Goal: Task Accomplishment & Management: Complete application form

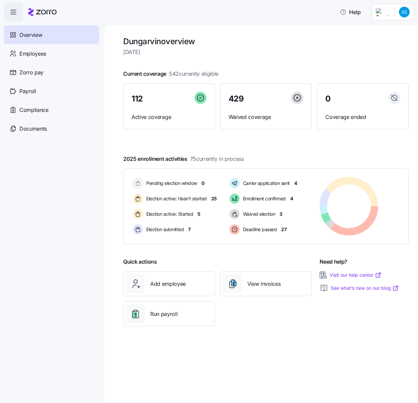
click at [261, 60] on div at bounding box center [266, 63] width 286 height 11
click at [165, 291] on div "Add employee" at bounding box center [169, 283] width 86 height 19
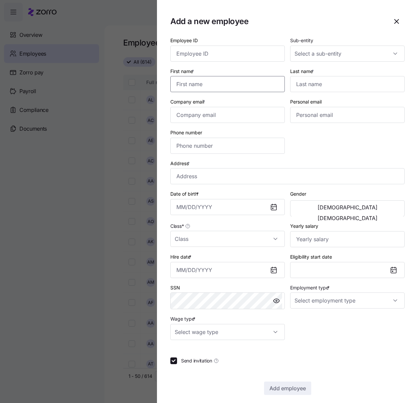
click at [264, 85] on input "First name *" at bounding box center [227, 84] width 115 height 16
paste input "[PERSON_NAME]"
type input "[PERSON_NAME]"
click at [362, 85] on input "Last name *" at bounding box center [347, 84] width 115 height 16
paste input "[PERSON_NAME]"
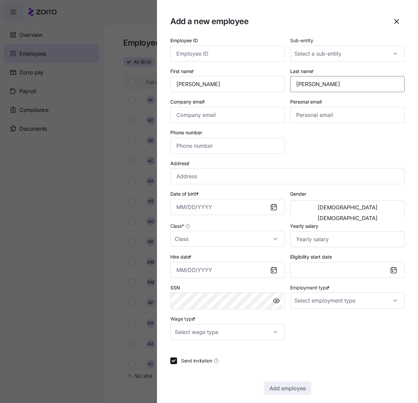
type input "[PERSON_NAME]"
click at [235, 50] on input "Employee ID" at bounding box center [227, 54] width 115 height 16
paste input "358674"
type input "358674"
click at [361, 57] on input "Sub-entity" at bounding box center [347, 54] width 115 height 16
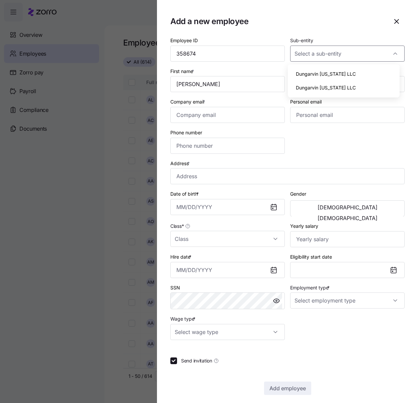
click at [333, 73] on span "Dungarvin [US_STATE] LLC" at bounding box center [326, 73] width 60 height 7
type input "Dungarvin [US_STATE] LLC"
click at [196, 112] on input "Company email *" at bounding box center [227, 115] width 115 height 16
paste input "[EMAIL_ADDRESS][DOMAIN_NAME]"
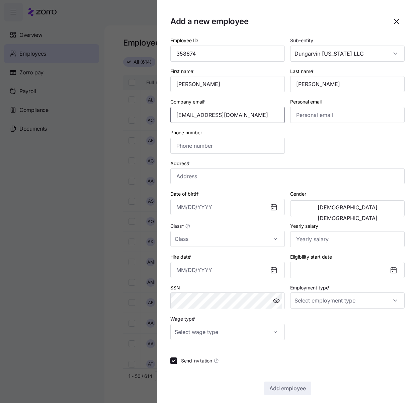
type input "[EMAIL_ADDRESS][DOMAIN_NAME]"
click at [193, 150] on input "Phone number" at bounding box center [227, 146] width 115 height 16
paste input "[PHONE_NUMBER]"
type input "[PHONE_NUMBER]"
click at [192, 180] on input "Address *" at bounding box center [287, 176] width 234 height 16
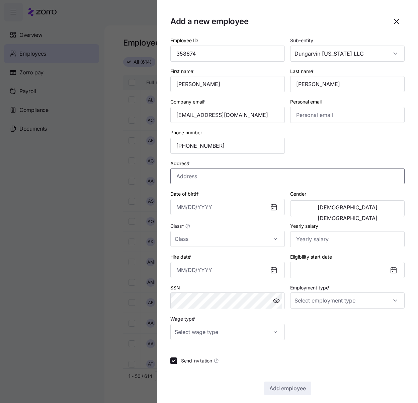
paste input "[STREET_ADDRESS]"
click at [223, 178] on input "[STREET_ADDRESS]" at bounding box center [287, 176] width 234 height 16
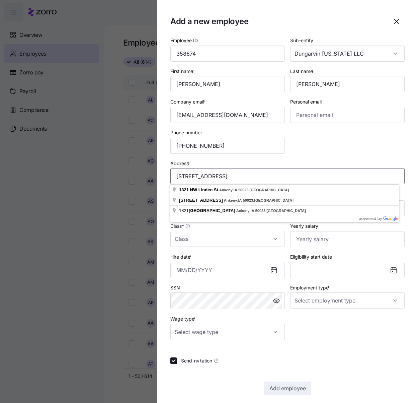
click at [194, 176] on input "[STREET_ADDRESS]" at bounding box center [287, 176] width 234 height 16
click at [212, 176] on input "[STREET_ADDRESS]" at bounding box center [287, 176] width 234 height 16
click at [245, 175] on input "[STREET_ADDRESS]" at bounding box center [287, 176] width 234 height 16
click at [232, 176] on input "[STREET_ADDRESS]" at bounding box center [287, 176] width 234 height 16
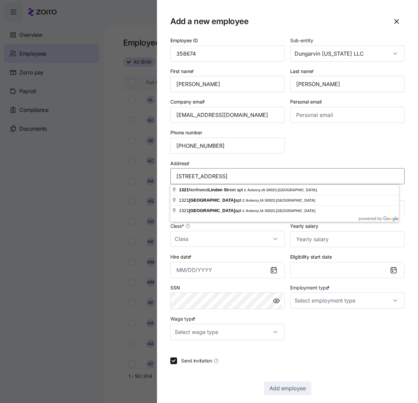
click at [222, 177] on input "[STREET_ADDRESS]" at bounding box center [287, 176] width 234 height 16
click at [224, 177] on input "[STREET_ADDRESS]" at bounding box center [287, 176] width 234 height 16
click at [245, 175] on input "[STREET_ADDRESS]" at bounding box center [287, 176] width 234 height 16
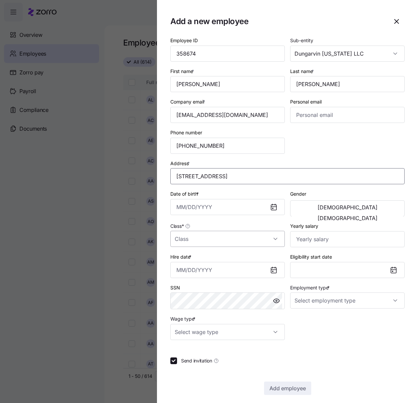
type input "[STREET_ADDRESS]"
click at [260, 236] on input "Class *" at bounding box center [227, 239] width 115 height 16
click at [201, 255] on div "IN" at bounding box center [226, 259] width 107 height 14
type input "IN"
click at [376, 299] on input "Employment type *" at bounding box center [347, 300] width 115 height 16
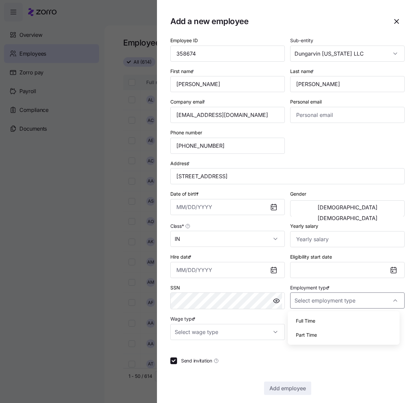
click at [319, 319] on div "Full Time" at bounding box center [344, 321] width 107 height 14
type input "Full Time"
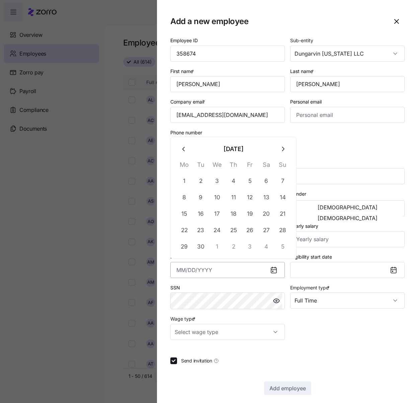
click at [185, 271] on input "Hire date *" at bounding box center [227, 270] width 115 height 16
paste input "[DATE]"
type input "[DATE]"
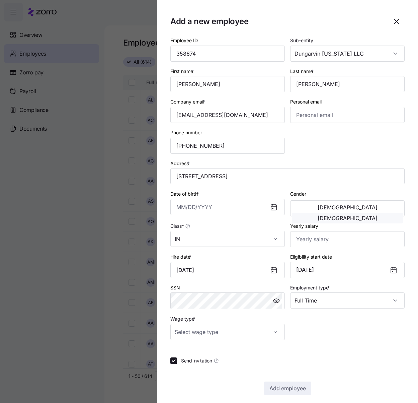
click at [358, 213] on button "[DEMOGRAPHIC_DATA]" at bounding box center [347, 218] width 111 height 11
click at [189, 204] on input "Date of birth *" at bounding box center [227, 207] width 115 height 16
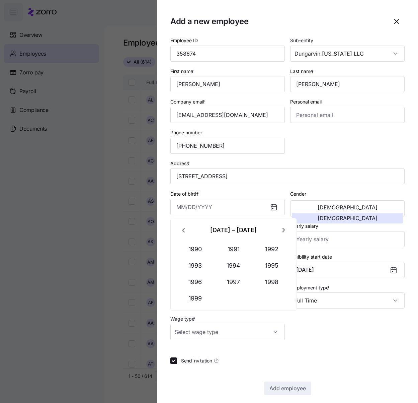
paste input "[DATE]"
type input "[DATE]"
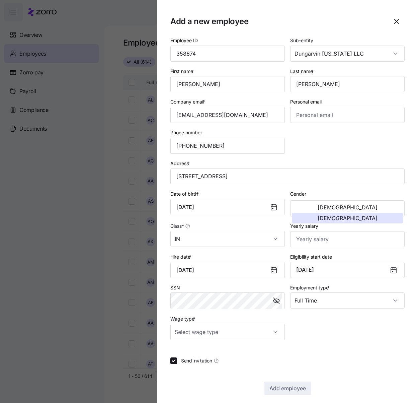
click at [318, 347] on div at bounding box center [287, 348] width 234 height 7
click at [202, 329] on input "Wage type *" at bounding box center [227, 332] width 115 height 16
click at [201, 362] on div "Hourly" at bounding box center [226, 366] width 107 height 14
type input "Hourly"
click at [312, 243] on input "Yearly salary" at bounding box center [347, 239] width 115 height 16
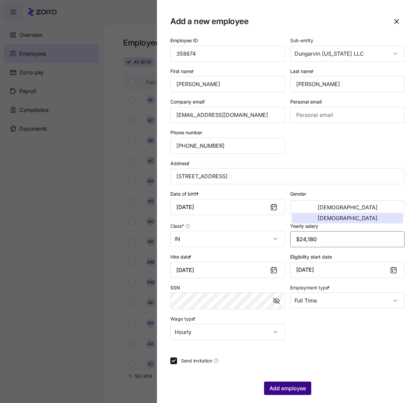
type input "$24,180"
click at [270, 388] on span "Add employee" at bounding box center [288, 388] width 37 height 8
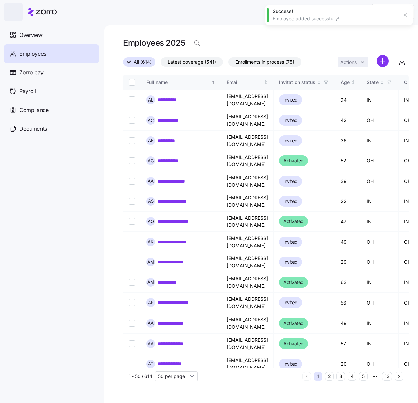
click at [380, 62] on html "**********" at bounding box center [209, 199] width 418 height 399
click at [352, 91] on span "Add a new employee" at bounding box center [361, 89] width 45 height 7
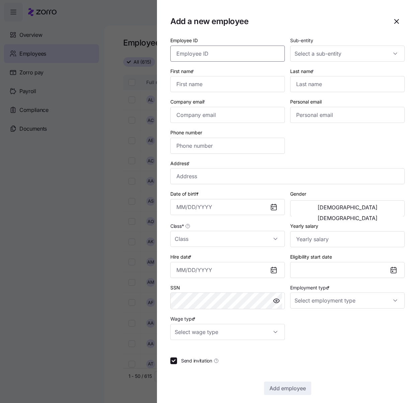
click at [229, 54] on input "Employee ID" at bounding box center [227, 54] width 115 height 16
paste input "358673"
type input "358673"
click at [390, 52] on div at bounding box center [347, 54] width 115 height 16
click at [352, 74] on div "Dungarvin [US_STATE] LLC" at bounding box center [344, 74] width 107 height 14
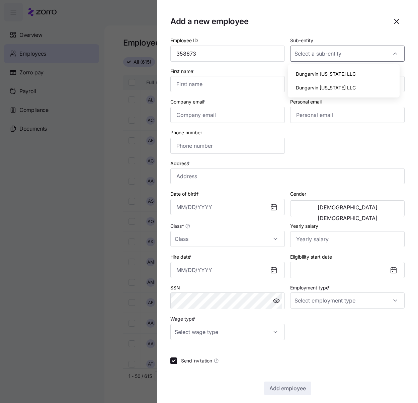
type input "Dungarvin [US_STATE] LLC"
drag, startPoint x: 218, startPoint y: 82, endPoint x: 405, endPoint y: 88, distance: 186.6
click at [219, 82] on input "First name *" at bounding box center [227, 84] width 115 height 16
paste input "[PERSON_NAME]"
type input "[PERSON_NAME]"
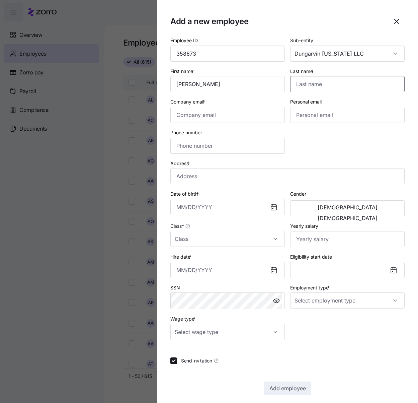
click at [331, 83] on input "Last name *" at bounding box center [347, 84] width 115 height 16
paste input "[PERSON_NAME]"
type input "[PERSON_NAME]"
click at [215, 114] on input "Company email *" at bounding box center [227, 115] width 115 height 16
paste input "[EMAIL_ADDRESS][DOMAIN_NAME]"
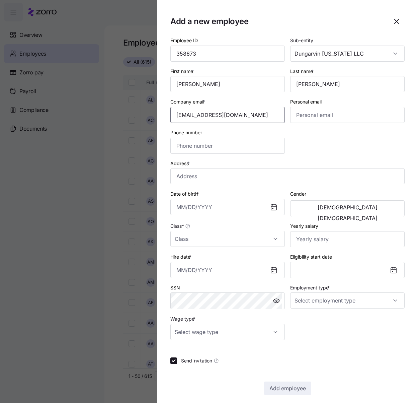
type input "[EMAIL_ADDRESS][DOMAIN_NAME]"
click at [195, 145] on input "Phone number" at bounding box center [227, 146] width 115 height 16
paste input "[PHONE_NUMBER]"
type input "[PHONE_NUMBER]"
click at [371, 298] on input "Employment type *" at bounding box center [347, 300] width 115 height 16
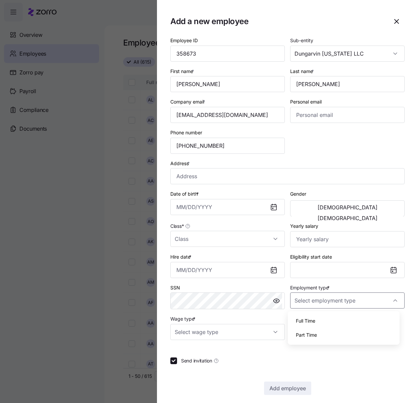
click at [324, 322] on div "Full Time" at bounding box center [344, 321] width 107 height 14
type input "Full Time"
click at [270, 242] on input "Class *" at bounding box center [227, 239] width 115 height 16
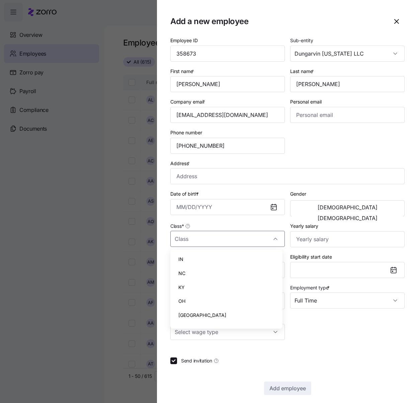
click at [222, 258] on div "IN" at bounding box center [226, 259] width 107 height 14
type input "IN"
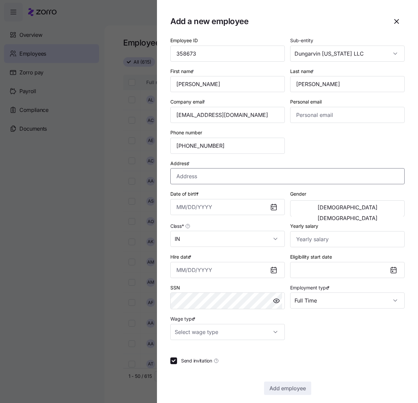
click at [261, 169] on input "Address *" at bounding box center [287, 176] width 234 height 16
paste input "[STREET_ADDRESS]"
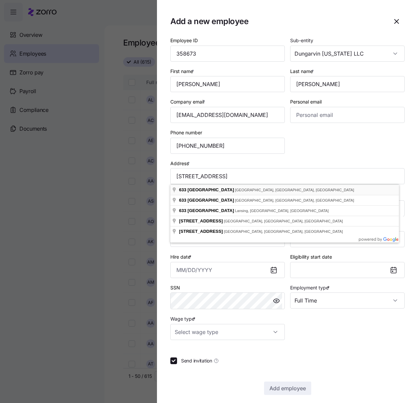
type input "[STREET_ADDRESS]"
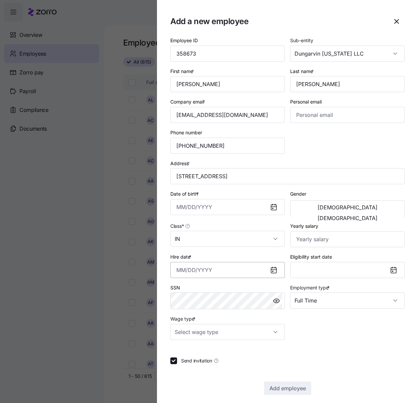
click at [188, 267] on input "Hire date *" at bounding box center [227, 270] width 115 height 16
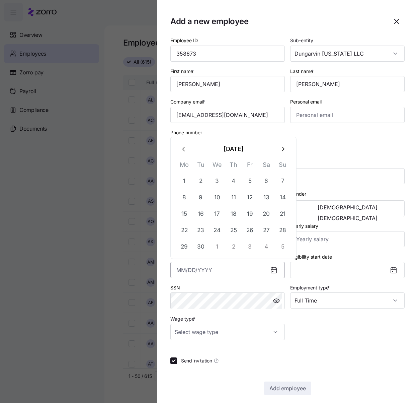
paste input "[DATE]"
type input "[DATE]"
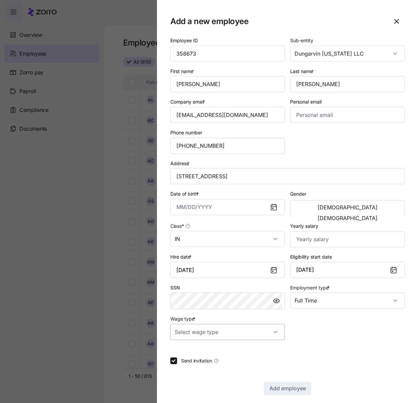
click at [221, 333] on input "Wage type *" at bounding box center [227, 332] width 115 height 16
click at [192, 367] on span "Hourly" at bounding box center [185, 366] width 14 height 7
type input "Hourly"
click at [339, 239] on input "Yearly salary" at bounding box center [347, 239] width 115 height 16
type input "$29,016"
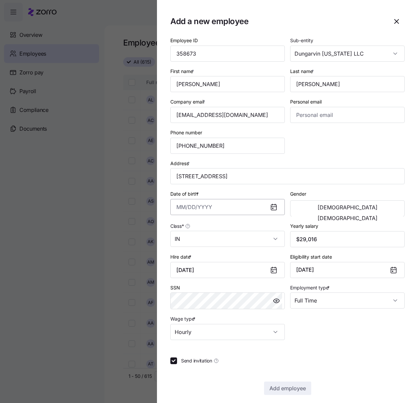
click at [185, 209] on input "Date of birth *" at bounding box center [227, 207] width 115 height 16
paste input "[DATE]"
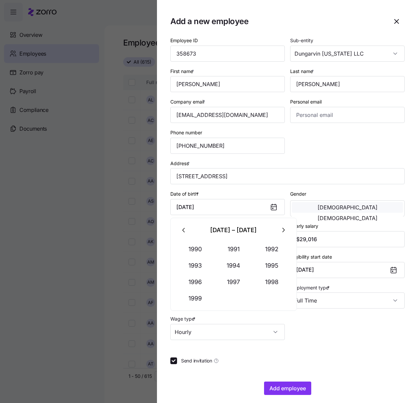
type input "[DATE]"
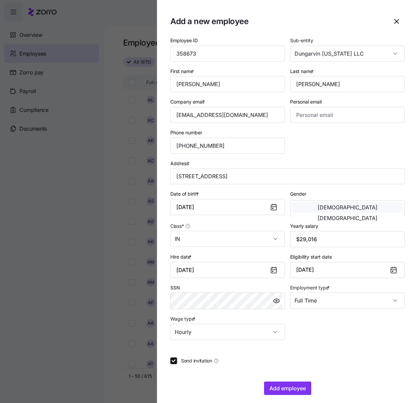
click at [307, 205] on button "[DEMOGRAPHIC_DATA]" at bounding box center [347, 207] width 111 height 11
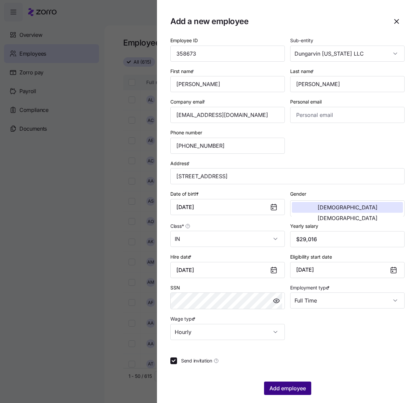
click at [270, 387] on span "Add employee" at bounding box center [288, 388] width 37 height 8
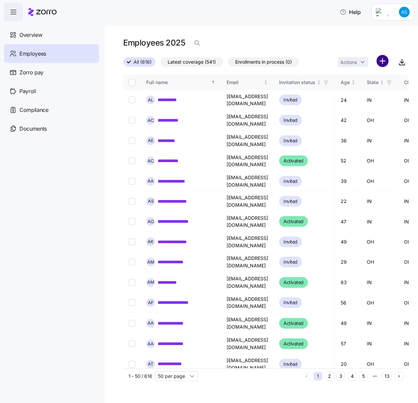
click at [380, 58] on html "**********" at bounding box center [209, 199] width 418 height 399
click at [357, 88] on span "Add a new employee" at bounding box center [361, 89] width 45 height 7
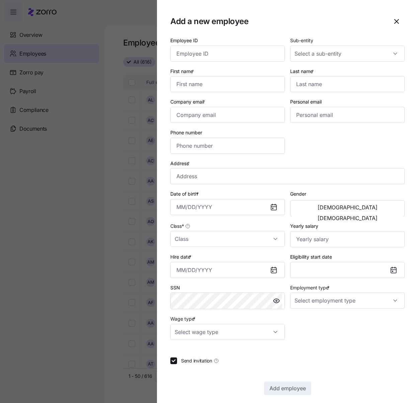
click at [314, 75] on label "Last name *" at bounding box center [302, 71] width 25 height 7
click at [314, 76] on input "Last name *" at bounding box center [347, 84] width 115 height 16
click at [317, 85] on input "Last name *" at bounding box center [347, 84] width 115 height 16
paste input "Munyamahoro"
type input "Munyamahoro"
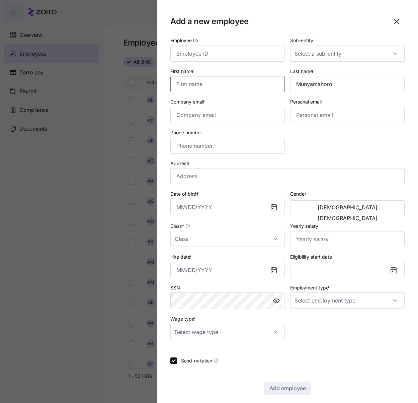
click at [228, 81] on input "First name *" at bounding box center [227, 84] width 115 height 16
paste input "[PERSON_NAME]"
type input "[PERSON_NAME]"
click at [336, 55] on input "Sub-entity" at bounding box center [347, 54] width 115 height 16
click at [314, 74] on span "Dungarvin [US_STATE] LLC" at bounding box center [326, 73] width 60 height 7
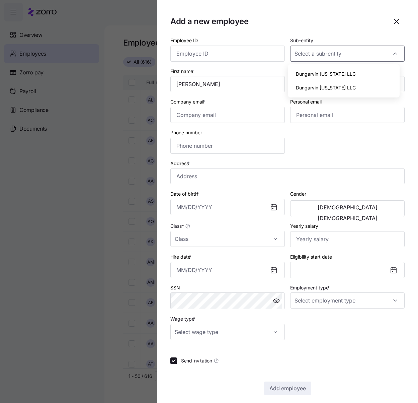
type input "Dungarvin [US_STATE] LLC"
click at [257, 237] on input "Class *" at bounding box center [227, 239] width 115 height 16
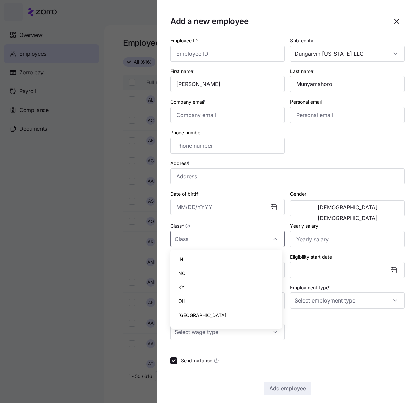
click at [205, 257] on div "IN" at bounding box center [226, 259] width 107 height 14
type input "IN"
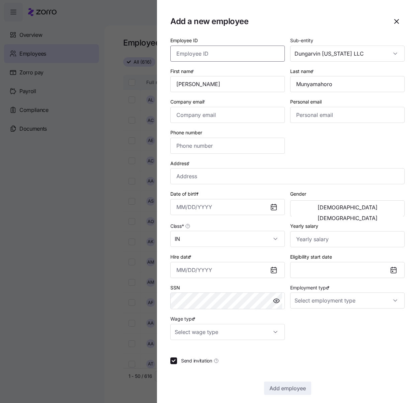
click at [200, 52] on input "Employee ID" at bounding box center [227, 54] width 115 height 16
paste input "358672"
type input "358672"
click at [208, 118] on input "Company email *" at bounding box center [227, 115] width 115 height 16
paste input "[EMAIL_ADDRESS][DOMAIN_NAME]"
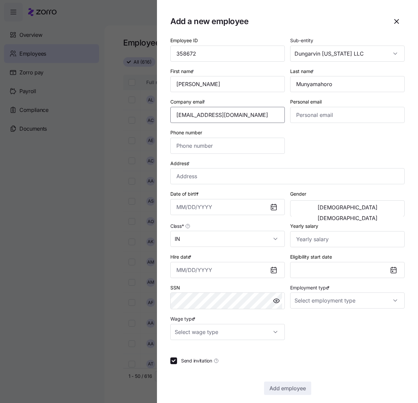
type input "[EMAIL_ADDRESS][DOMAIN_NAME]"
click at [183, 142] on input "Phone number" at bounding box center [227, 146] width 115 height 16
paste input "[PHONE_NUMBER]"
type input "[PHONE_NUMBER]"
click at [222, 171] on input "Address *" at bounding box center [287, 176] width 234 height 16
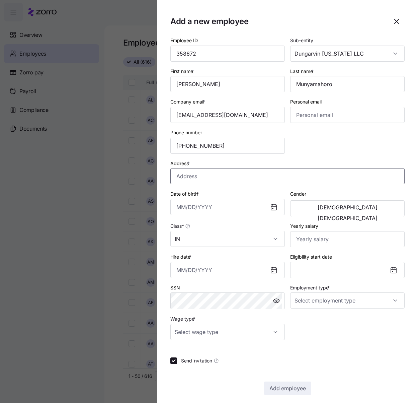
paste input "[GEOGRAPHIC_DATA]"
drag, startPoint x: 255, startPoint y: 186, endPoint x: 263, endPoint y: 189, distance: 8.8
type input "[STREET_ADDRESS][PERSON_NAME]"
click at [393, 297] on input "Employment type *" at bounding box center [347, 300] width 115 height 16
click at [341, 322] on div "Full Time" at bounding box center [344, 321] width 107 height 14
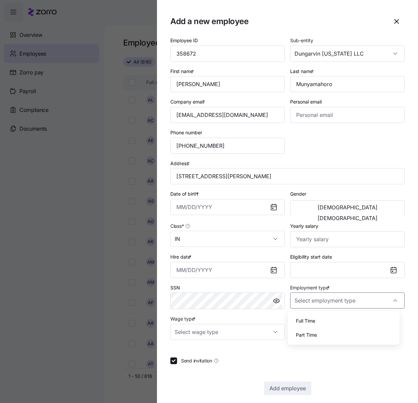
type input "Full Time"
click at [179, 268] on input "Hire date *" at bounding box center [227, 270] width 115 height 16
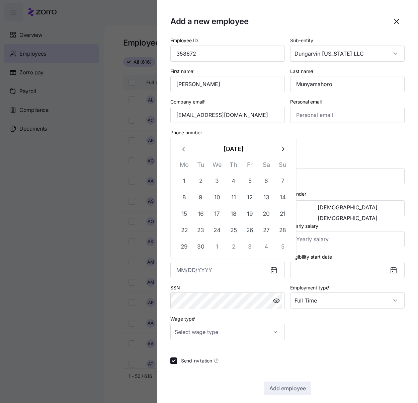
paste input "[DATE]"
type input "[DATE]"
click at [343, 144] on div "Employee ID 358672 Sub-entity Dungarvin [US_STATE] LLC First name * [PERSON_NAM…" at bounding box center [288, 187] width 240 height 309
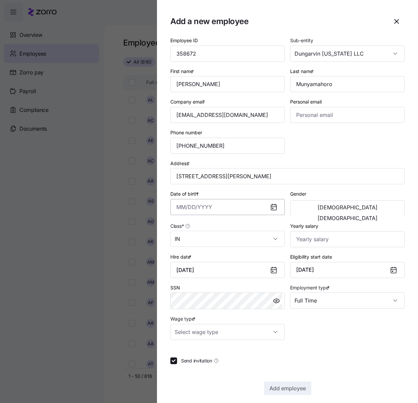
click at [175, 205] on input "Date of birth *" at bounding box center [227, 207] width 115 height 16
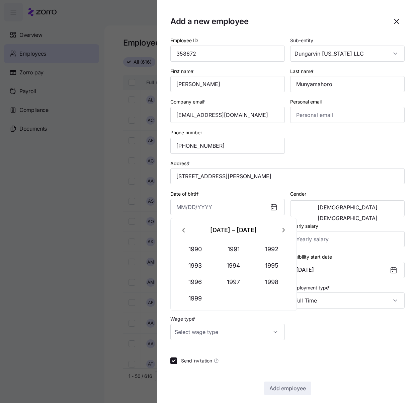
paste input "[DATE]"
type input "[DATE]"
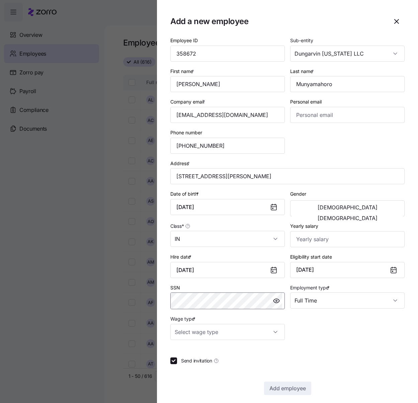
click at [175, 298] on body "**********" at bounding box center [209, 199] width 418 height 399
click at [310, 213] on button "[DEMOGRAPHIC_DATA]" at bounding box center [347, 207] width 111 height 11
click at [268, 325] on input "Wage type *" at bounding box center [227, 332] width 115 height 16
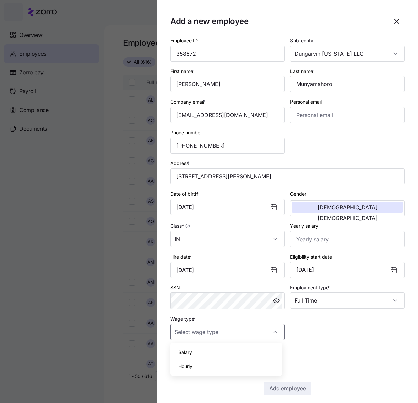
click at [199, 362] on div "Hourly" at bounding box center [226, 366] width 107 height 14
type input "Hourly"
click at [321, 244] on input "Yearly salary" at bounding box center [347, 239] width 115 height 16
type input "$29,016"
click at [283, 384] on span "Add employee" at bounding box center [288, 388] width 37 height 8
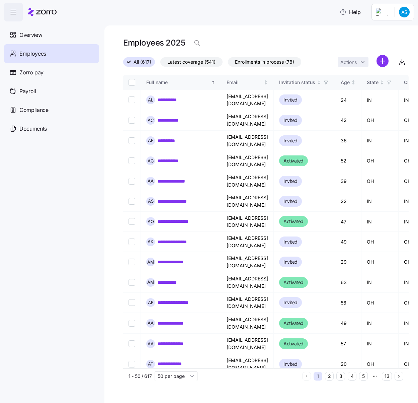
click at [380, 61] on html "**********" at bounding box center [209, 199] width 418 height 399
click at [375, 92] on span "Add a new employee" at bounding box center [361, 89] width 45 height 7
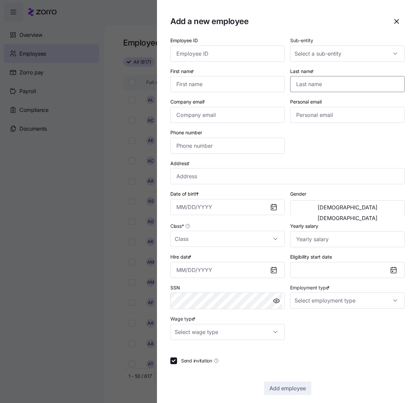
click at [306, 81] on input "Last name *" at bounding box center [347, 84] width 115 height 16
paste input "Oluwasanmi"
type input "Oluwasanmi"
click at [235, 87] on input "First name *" at bounding box center [227, 84] width 115 height 16
paste input "[PERSON_NAME]"
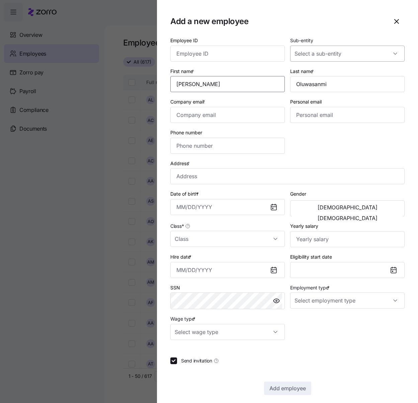
type input "[PERSON_NAME]"
click at [352, 56] on input "Sub-entity" at bounding box center [347, 54] width 115 height 16
click at [338, 76] on span "Dungarvin [US_STATE] LLC" at bounding box center [326, 73] width 60 height 7
type input "Dungarvin [US_STATE] LLC"
click at [250, 52] on input "Employee ID" at bounding box center [227, 54] width 115 height 16
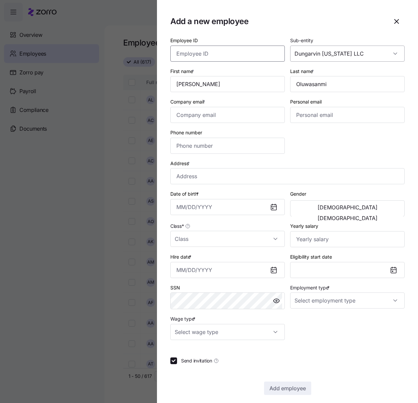
paste input "358675"
type input "358675"
click at [224, 113] on input "Company email *" at bounding box center [227, 115] width 115 height 16
paste input "[EMAIL_ADDRESS][DOMAIN_NAME]"
type input "[EMAIL_ADDRESS][DOMAIN_NAME]"
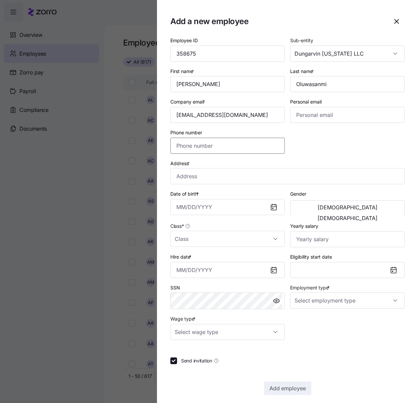
click at [199, 148] on input "Phone number" at bounding box center [227, 146] width 115 height 16
paste input "[PHONE_NUMBER]"
type input "[PHONE_NUMBER]"
click at [181, 264] on input "Hire date *" at bounding box center [227, 270] width 115 height 16
paste input "[DATE]"
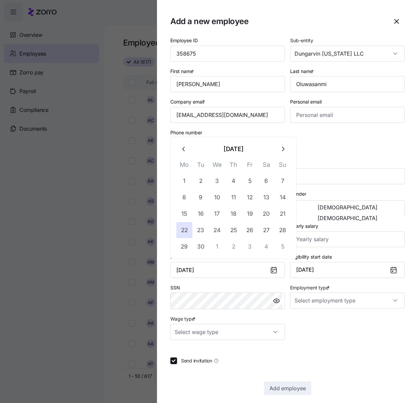
type input "[DATE]"
click at [352, 353] on div "Employee ID 358675 Sub-entity Dungarvin [US_STATE] LLC First name * [PERSON_NAM…" at bounding box center [287, 215] width 234 height 359
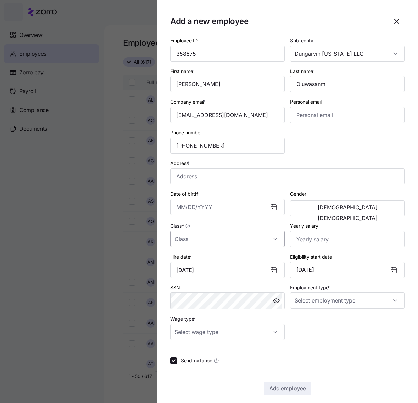
click at [263, 238] on input "Class *" at bounding box center [227, 239] width 115 height 16
click at [207, 256] on div "IN" at bounding box center [226, 259] width 107 height 14
type input "IN"
click at [389, 304] on input "Employment type *" at bounding box center [347, 300] width 115 height 16
click at [376, 320] on div "Full Time" at bounding box center [344, 321] width 107 height 14
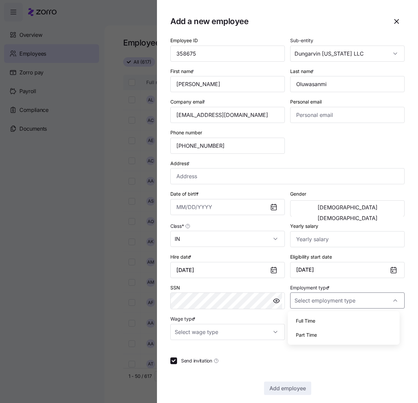
type input "Full Time"
click at [205, 175] on input "Address *" at bounding box center [287, 176] width 234 height 16
paste input "1448 Buckland Ct"
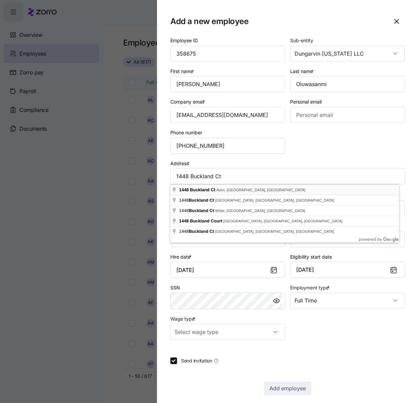
type input "1448 Buckland Ct, [GEOGRAPHIC_DATA], IN 46123, [GEOGRAPHIC_DATA]"
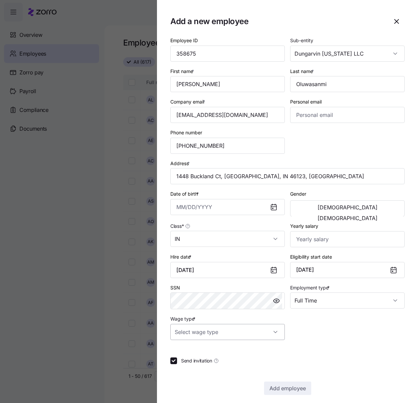
click at [236, 327] on input "Wage type *" at bounding box center [227, 332] width 115 height 16
click at [206, 361] on div "Hourly" at bounding box center [226, 366] width 107 height 14
type input "Hourly"
click at [309, 233] on input "Yearly salary" at bounding box center [347, 239] width 115 height 16
type input "$28,080"
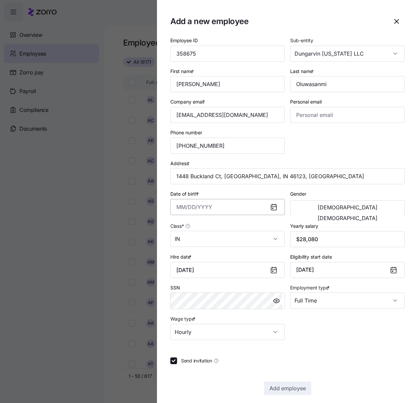
click at [184, 205] on input "Date of birth *" at bounding box center [227, 207] width 115 height 16
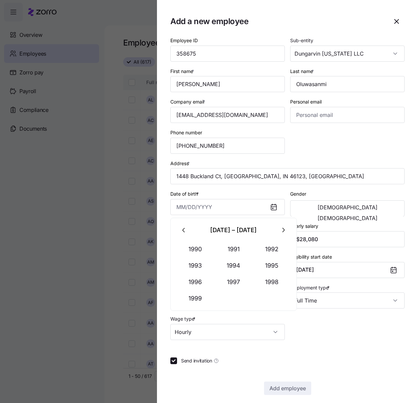
paste input "[DATE]"
type input "[DATE]"
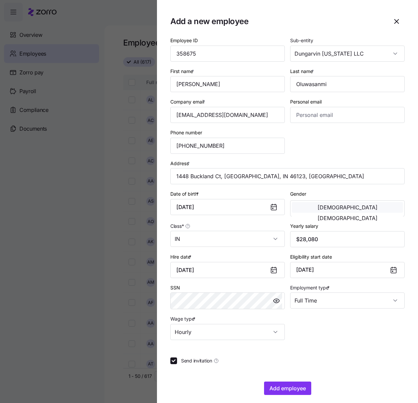
click at [319, 206] on span "[DEMOGRAPHIC_DATA]" at bounding box center [348, 207] width 60 height 5
click at [325, 184] on input "1448 Buckland Ct, [GEOGRAPHIC_DATA], IN 46123, [GEOGRAPHIC_DATA]" at bounding box center [287, 176] width 234 height 16
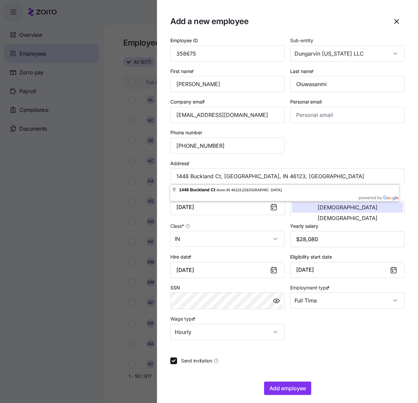
click at [341, 153] on div "Employee ID 358675 Sub-entity Dungarvin [US_STATE] LLC First name * [PERSON_NAM…" at bounding box center [288, 187] width 240 height 309
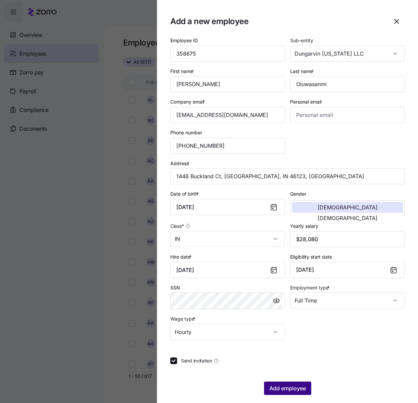
click at [283, 389] on span "Add employee" at bounding box center [288, 388] width 37 height 8
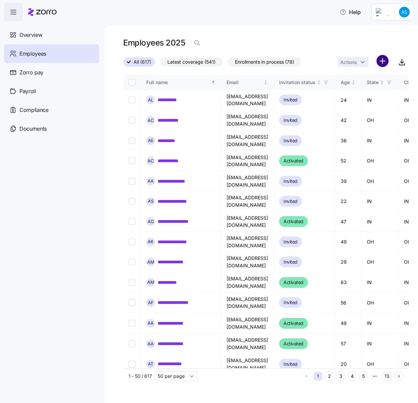
click at [381, 60] on html "**********" at bounding box center [209, 199] width 418 height 399
click at [355, 89] on span "Add a new employee" at bounding box center [361, 89] width 45 height 7
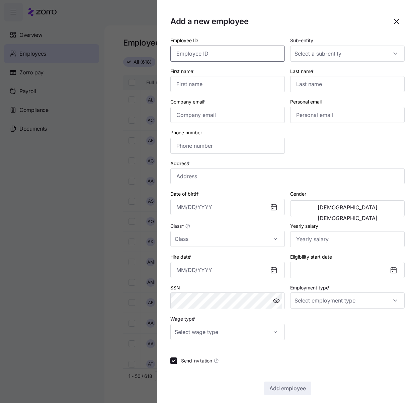
click at [210, 55] on input "Employee ID" at bounding box center [227, 54] width 115 height 16
paste input "358676"
type input "358676"
drag, startPoint x: 225, startPoint y: 80, endPoint x: 401, endPoint y: 95, distance: 176.8
click at [225, 80] on input "First name *" at bounding box center [227, 84] width 115 height 16
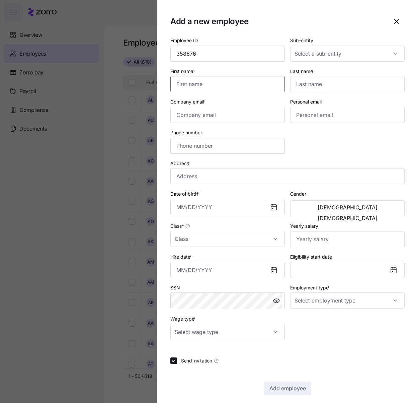
paste input "[PERSON_NAME]"
type input "[PERSON_NAME]"
click at [368, 82] on input "Last name *" at bounding box center [347, 84] width 115 height 16
paste input "Wood"
type input "Wood"
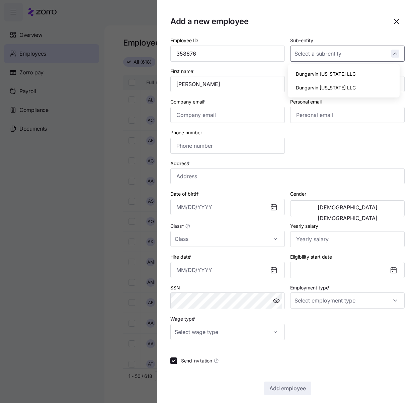
click at [391, 53] on div at bounding box center [347, 54] width 115 height 16
click at [356, 76] on div "Dungarvin [US_STATE] LLC" at bounding box center [344, 74] width 107 height 14
type input "Dungarvin [US_STATE] LLC"
click at [199, 114] on input "Company email *" at bounding box center [227, 115] width 115 height 16
paste input "[EMAIL_ADDRESS][DOMAIN_NAME]"
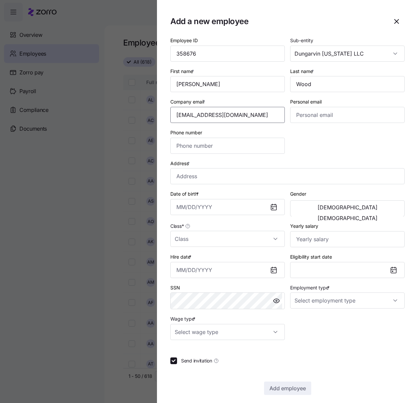
type input "[EMAIL_ADDRESS][DOMAIN_NAME]"
click at [193, 141] on input "Phone number" at bounding box center [227, 146] width 115 height 16
paste input "[PHONE_NUMBER]"
type input "[PHONE_NUMBER]"
click at [209, 179] on input "Address *" at bounding box center [287, 176] width 234 height 16
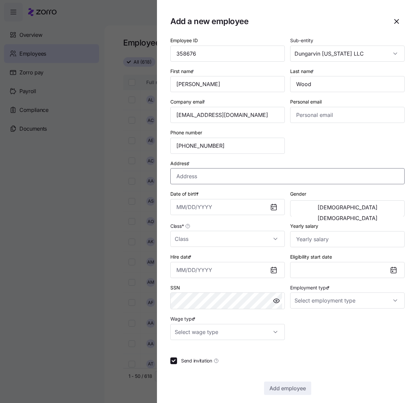
paste input "[STREET_ADDRESS]"
type input "203 IN-64, [GEOGRAPHIC_DATA], IN 47542, [GEOGRAPHIC_DATA]"
click at [183, 267] on input "Hire date *" at bounding box center [227, 270] width 115 height 16
paste input "[DATE]"
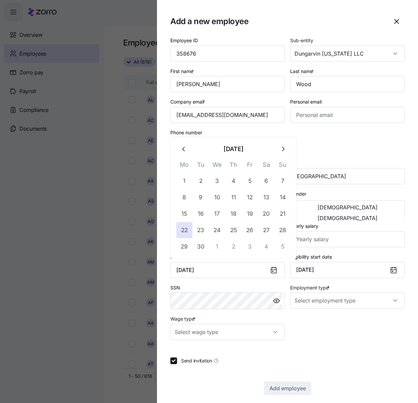
type input "[DATE]"
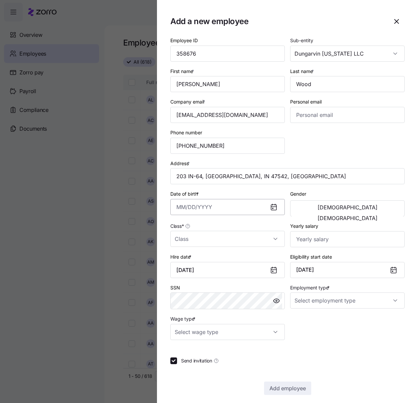
click at [175, 204] on body "**********" at bounding box center [209, 199] width 418 height 399
paste input "[DATE]"
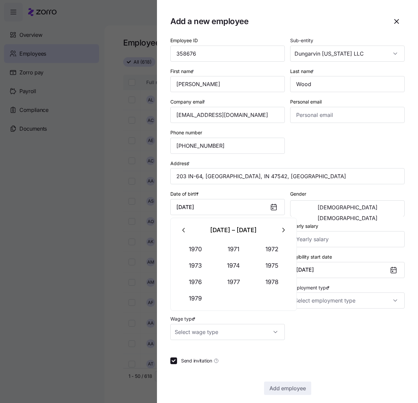
type input "[DATE]"
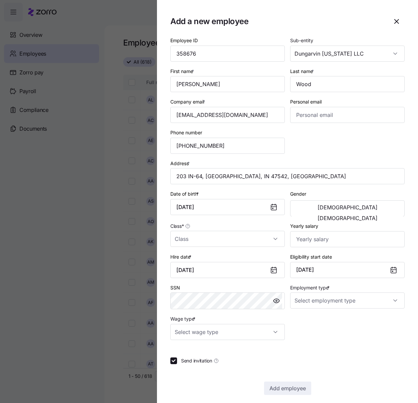
click at [353, 152] on div "Employee ID 358676 Sub-entity Dungarvin [US_STATE] LLC First name * [PERSON_NAM…" at bounding box center [288, 187] width 240 height 309
click at [382, 213] on button "[DEMOGRAPHIC_DATA]" at bounding box center [347, 218] width 111 height 11
click at [262, 239] on input "Class *" at bounding box center [227, 239] width 115 height 16
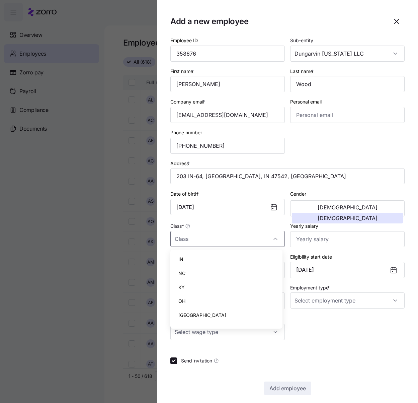
click at [223, 257] on div "IN" at bounding box center [226, 259] width 107 height 14
type input "IN"
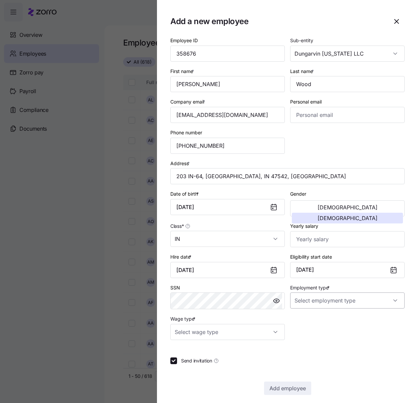
click at [348, 298] on input "Employment type *" at bounding box center [347, 300] width 115 height 16
click at [345, 319] on div "Full Time" at bounding box center [344, 321] width 107 height 14
type input "Full Time"
click at [312, 229] on label "Yearly salary" at bounding box center [304, 225] width 28 height 7
click at [312, 231] on input "Yearly salary" at bounding box center [347, 239] width 115 height 16
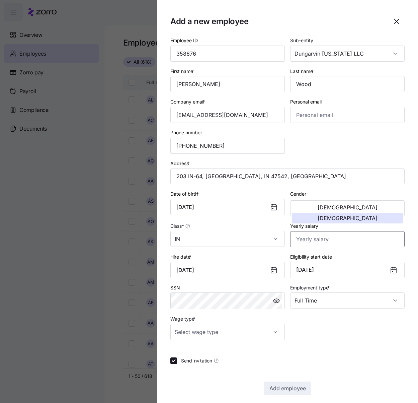
drag, startPoint x: 316, startPoint y: 239, endPoint x: 319, endPoint y: 241, distance: 3.6
click at [316, 239] on input "Yearly salary" at bounding box center [347, 239] width 115 height 16
type input "$29,016"
click at [259, 334] on input "Wage type *" at bounding box center [227, 332] width 115 height 16
click at [200, 365] on div "Hourly" at bounding box center [226, 366] width 107 height 14
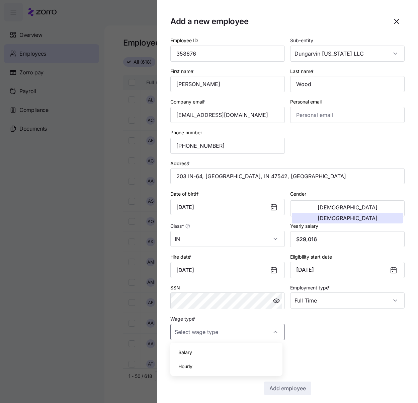
type input "Hourly"
click at [301, 389] on span "Add employee" at bounding box center [288, 388] width 37 height 8
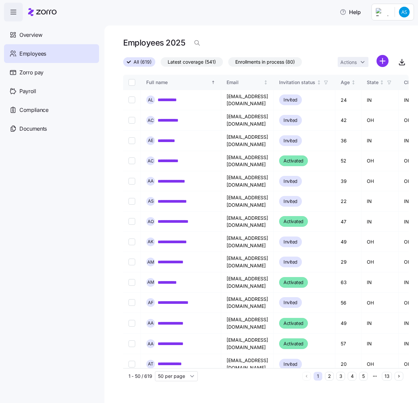
click at [48, 169] on nav "Overview Employees Zorro pay Payroll Compliance Documents" at bounding box center [52, 211] width 104 height 381
click at [383, 59] on html "**********" at bounding box center [209, 199] width 418 height 399
click at [346, 92] on span "Add a new employee" at bounding box center [361, 89] width 45 height 7
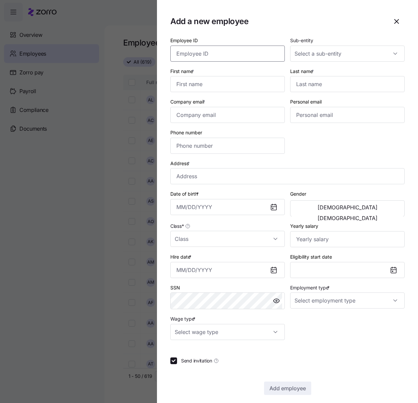
click at [226, 55] on input "Employee ID" at bounding box center [227, 54] width 115 height 16
paste input "477546"
type input "477546"
click at [241, 82] on input "First name *" at bounding box center [227, 84] width 115 height 16
paste input "[PERSON_NAME]"
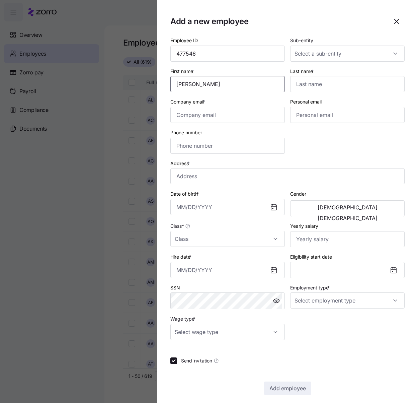
type input "[PERSON_NAME]"
click at [305, 78] on input "Last name *" at bounding box center [347, 84] width 115 height 16
paste input "[PERSON_NAME]"
type input "[PERSON_NAME]"
click at [383, 55] on input "Sub-entity" at bounding box center [347, 54] width 115 height 16
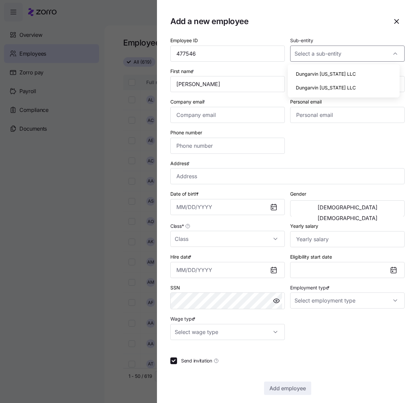
click at [364, 87] on div "Dungarvin [US_STATE] LLC" at bounding box center [344, 88] width 107 height 14
type input "Dungarvin [US_STATE] LLC"
click at [264, 238] on input "Class *" at bounding box center [227, 239] width 115 height 16
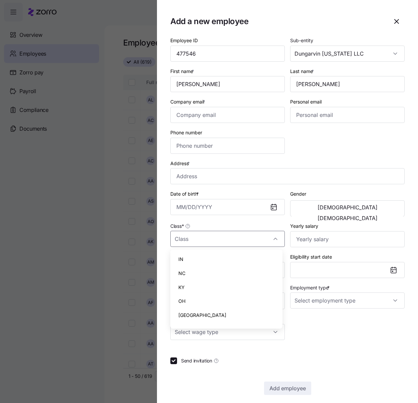
click at [214, 297] on div "OH" at bounding box center [226, 301] width 107 height 14
type input "OH"
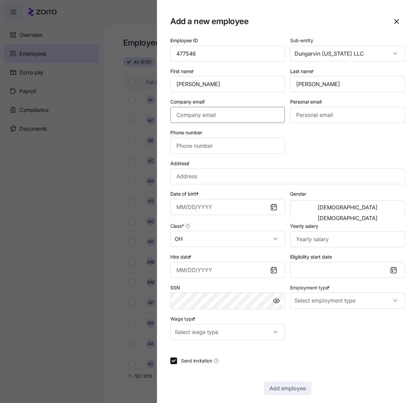
click at [247, 112] on input "Company email *" at bounding box center [227, 115] width 115 height 16
paste input "[EMAIL_ADDRESS][DOMAIN_NAME]"
type input "[EMAIL_ADDRESS][DOMAIN_NAME]"
click at [196, 275] on input "Hire date *" at bounding box center [227, 270] width 115 height 16
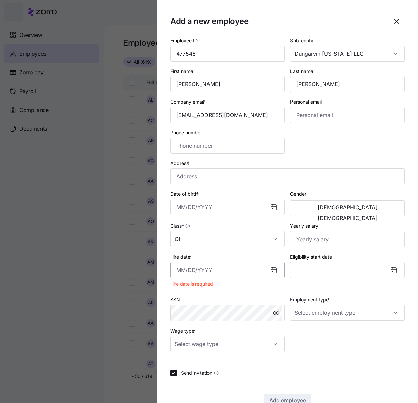
click at [179, 270] on input "Hire date *" at bounding box center [227, 270] width 115 height 16
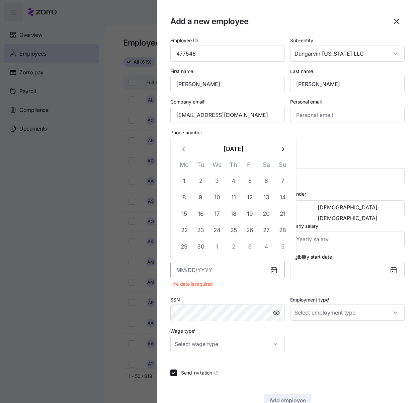
paste input "[DATE]"
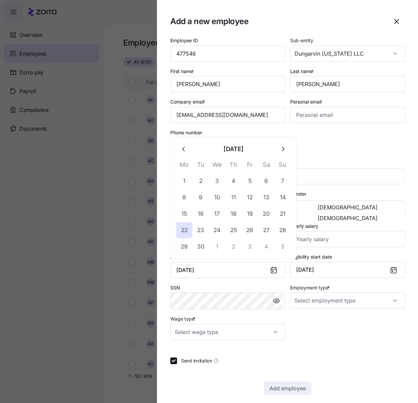
type input "[DATE]"
click at [345, 343] on div "Employee ID 477546 Sub-entity Dungarvin [US_STATE] LLC First name * [PERSON_NAM…" at bounding box center [287, 215] width 234 height 359
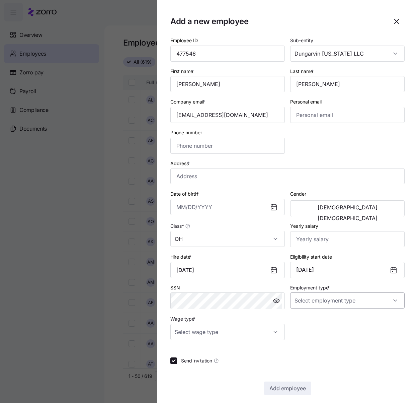
click at [339, 294] on input "Employment type *" at bounding box center [347, 300] width 115 height 16
click at [323, 316] on div "Full Time" at bounding box center [344, 321] width 107 height 14
type input "Full Time"
click at [208, 175] on input "Address *" at bounding box center [287, 176] width 234 height 16
paste input "[STREET_ADDRESS][PERSON_NAME]"
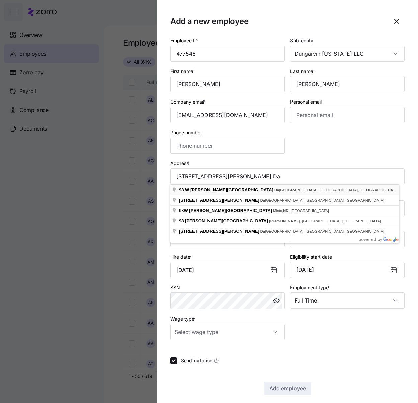
type input "[STREET_ADDRESS][PERSON_NAME]"
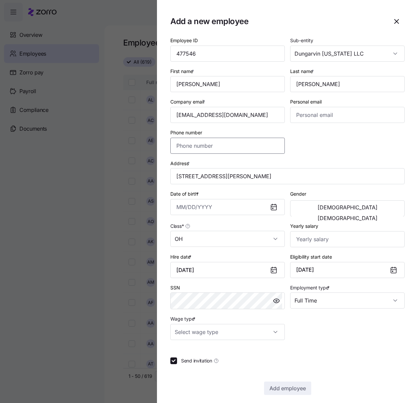
click at [201, 145] on input "Phone number" at bounding box center [227, 146] width 115 height 16
paste input "[PHONE_NUMBER]"
type input "[PHONE_NUMBER]"
click at [306, 241] on input "Yearly salary" at bounding box center [347, 239] width 115 height 16
type input "$25,740"
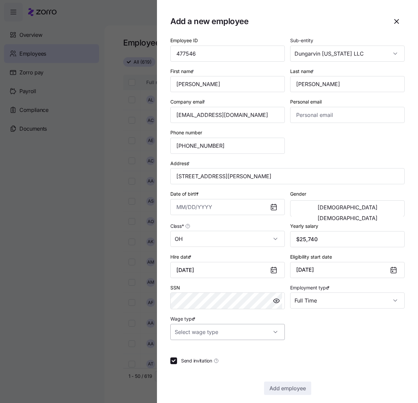
click at [261, 326] on input "Wage type *" at bounding box center [227, 332] width 115 height 16
click at [249, 362] on div "Hourly" at bounding box center [226, 366] width 107 height 14
type input "Hourly"
click at [380, 213] on button "[DEMOGRAPHIC_DATA]" at bounding box center [347, 218] width 111 height 11
click at [181, 208] on input "Date of birth *" at bounding box center [227, 207] width 115 height 16
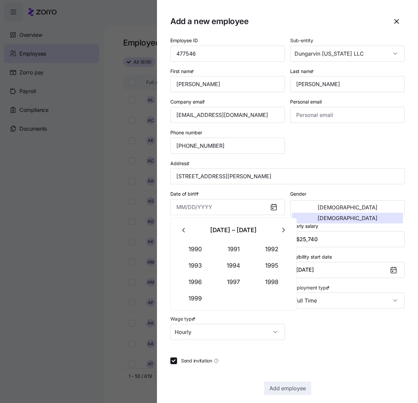
paste input "[DATE]"
type input "[DATE]"
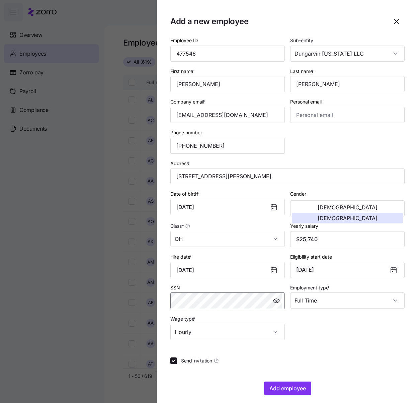
click at [183, 302] on body "**********" at bounding box center [209, 199] width 418 height 399
click at [368, 346] on div at bounding box center [287, 348] width 234 height 7
click at [284, 385] on span "Add employee" at bounding box center [288, 388] width 37 height 8
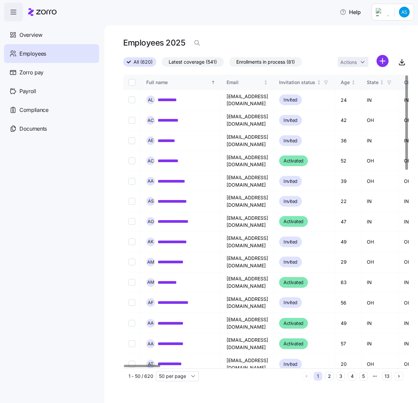
click at [77, 285] on nav "Overview Employees Zorro pay Payroll Compliance Documents" at bounding box center [52, 211] width 104 height 381
